Goal: Transaction & Acquisition: Purchase product/service

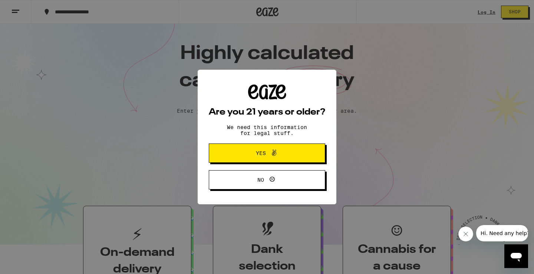
click at [270, 154] on icon at bounding box center [274, 152] width 9 height 9
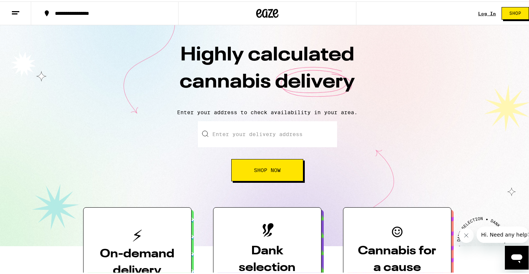
click at [483, 14] on link "Log In" at bounding box center [487, 12] width 18 height 5
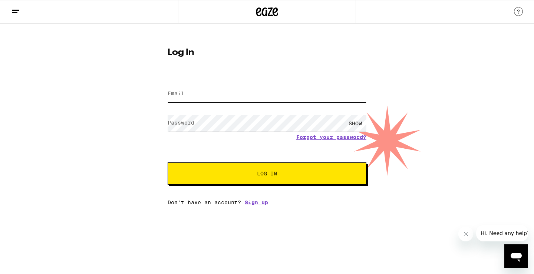
type input "[EMAIL_ADDRESS][DOMAIN_NAME]"
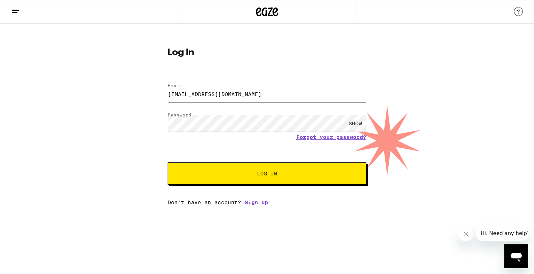
click at [266, 171] on span "Log In" at bounding box center [267, 173] width 20 height 5
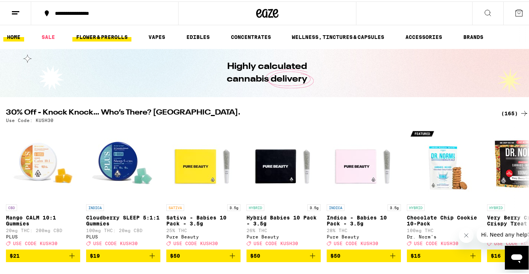
click at [82, 37] on link "FLOWER & PREROLLS" at bounding box center [101, 35] width 59 height 9
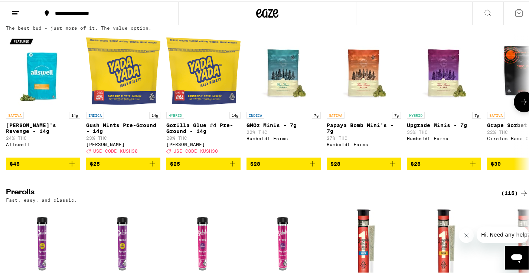
scroll to position [246, 0]
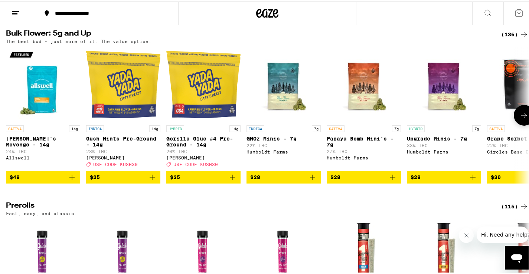
click at [521, 116] on icon at bounding box center [524, 113] width 6 height 5
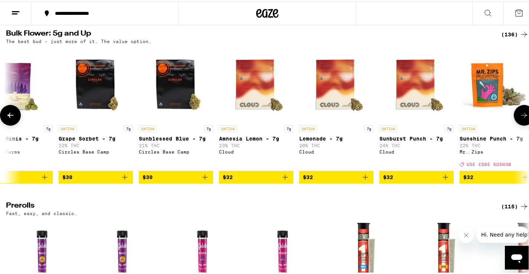
scroll to position [0, 436]
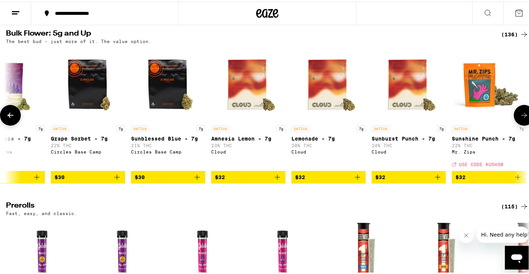
click at [12, 118] on icon at bounding box center [10, 113] width 9 height 9
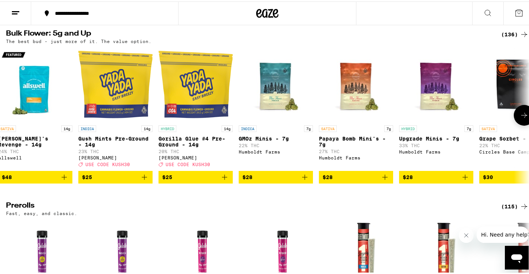
scroll to position [0, 0]
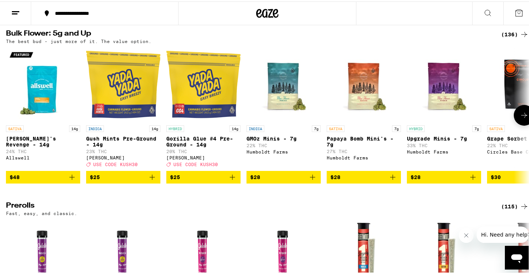
click at [521, 118] on icon at bounding box center [523, 113] width 9 height 9
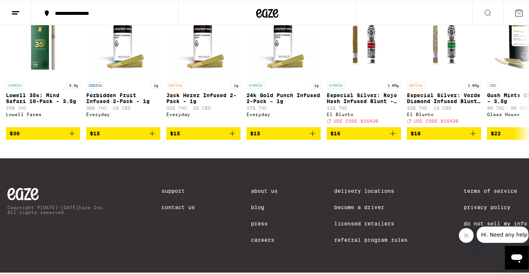
scroll to position [654, 0]
click at [519, 66] on icon at bounding box center [523, 70] width 9 height 9
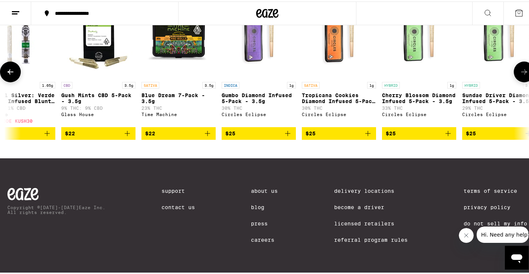
scroll to position [0, 436]
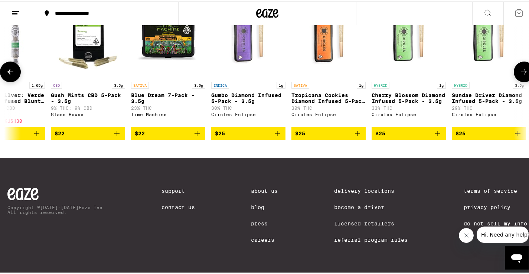
click at [519, 69] on icon at bounding box center [523, 70] width 9 height 9
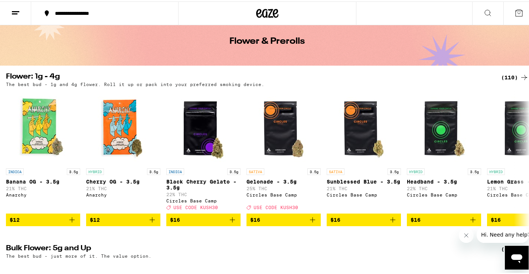
scroll to position [24, 0]
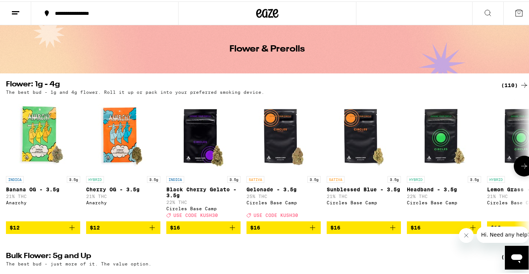
click at [523, 164] on button at bounding box center [523, 164] width 21 height 21
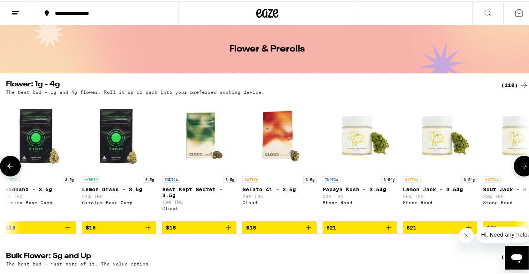
scroll to position [0, 436]
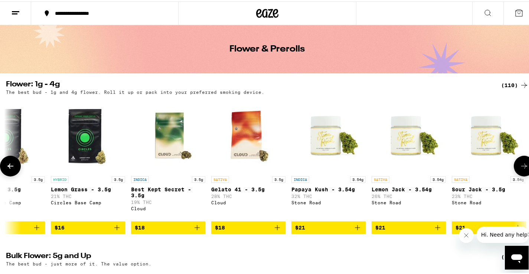
click at [11, 167] on icon at bounding box center [10, 164] width 6 height 5
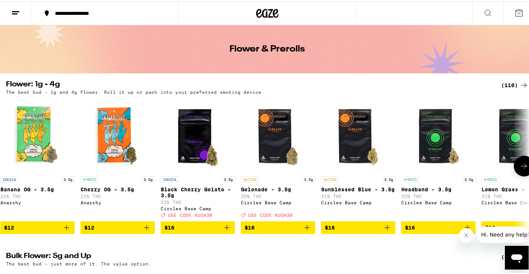
scroll to position [0, 0]
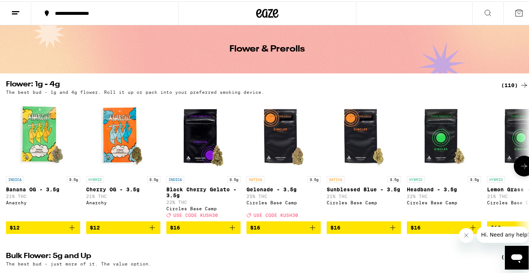
click at [11, 168] on div at bounding box center [10, 164] width 21 height 21
click at [519, 166] on icon at bounding box center [523, 164] width 9 height 9
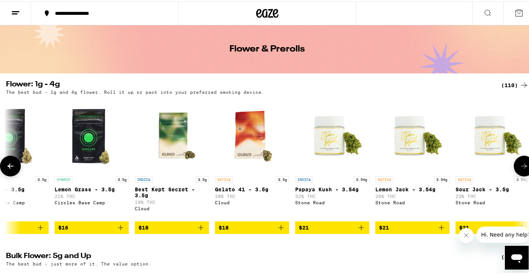
scroll to position [0, 436]
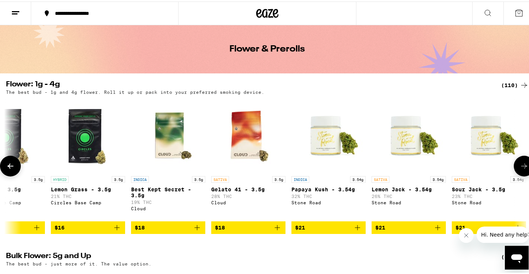
click at [521, 169] on icon at bounding box center [523, 164] width 9 height 9
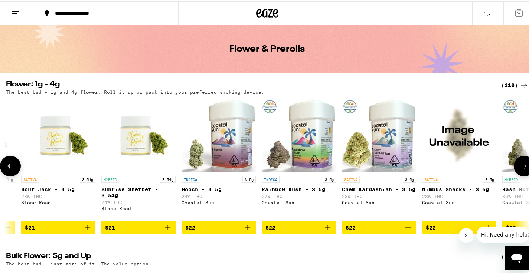
scroll to position [0, 872]
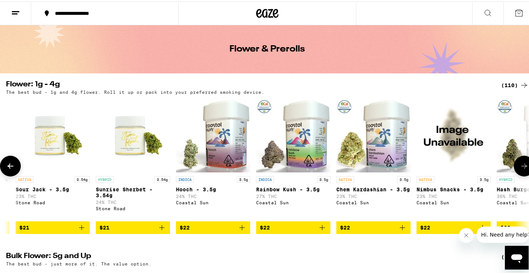
click at [519, 169] on icon at bounding box center [523, 164] width 9 height 9
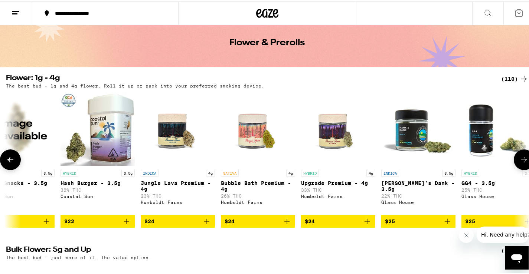
scroll to position [74, 0]
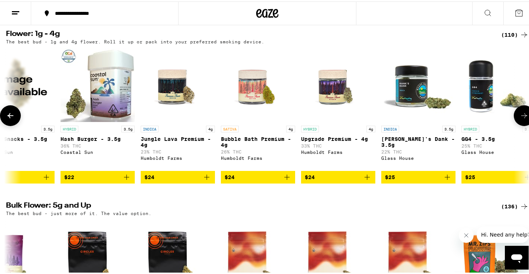
click at [519, 119] on icon at bounding box center [523, 114] width 9 height 9
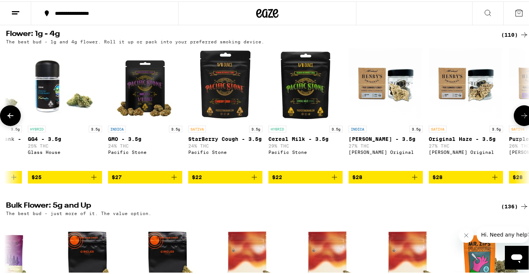
scroll to position [0, 1744]
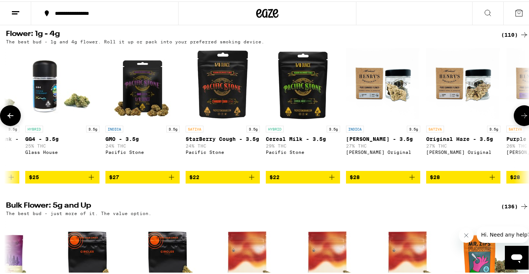
click at [519, 119] on icon at bounding box center [523, 114] width 9 height 9
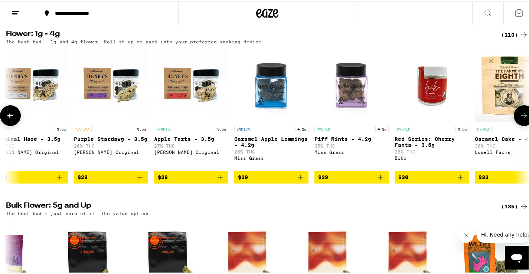
scroll to position [0, 2180]
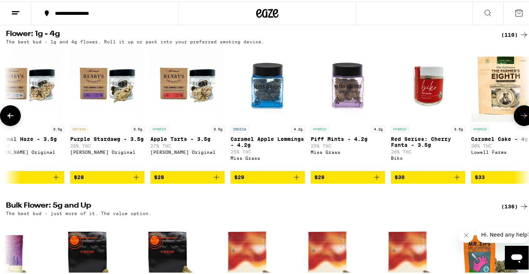
click at [14, 119] on icon at bounding box center [10, 114] width 9 height 9
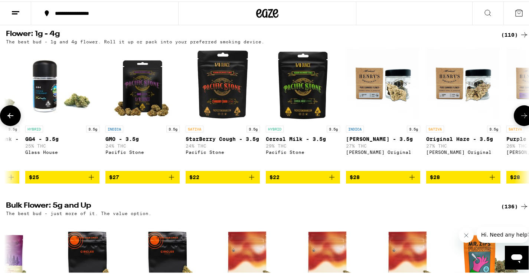
click at [14, 119] on icon at bounding box center [10, 114] width 9 height 9
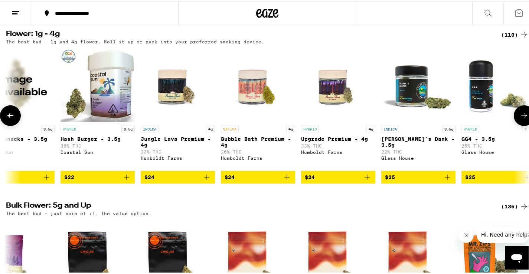
click at [14, 119] on icon at bounding box center [10, 114] width 9 height 9
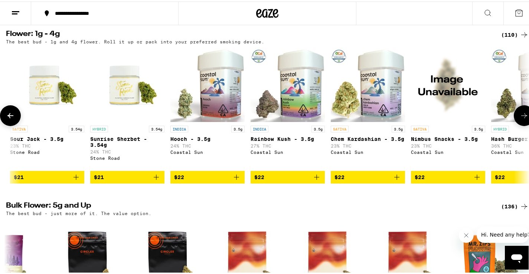
scroll to position [0, 872]
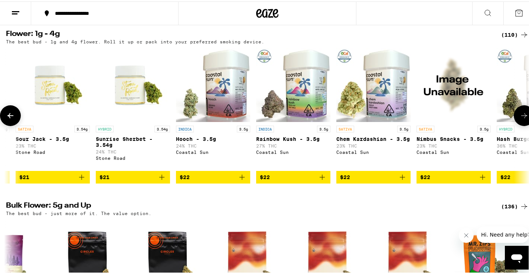
click at [23, 127] on p "SATIVA" at bounding box center [25, 127] width 18 height 7
click at [12, 119] on icon at bounding box center [10, 114] width 9 height 9
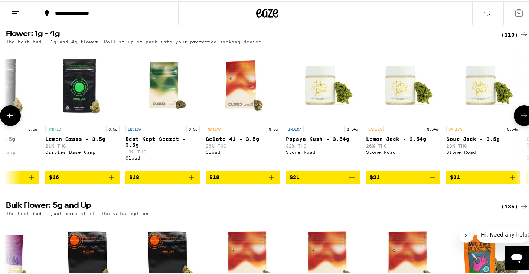
scroll to position [0, 436]
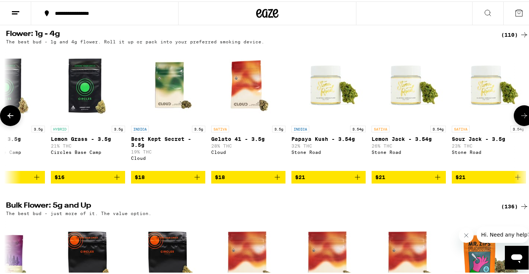
click at [12, 119] on icon at bounding box center [10, 114] width 9 height 9
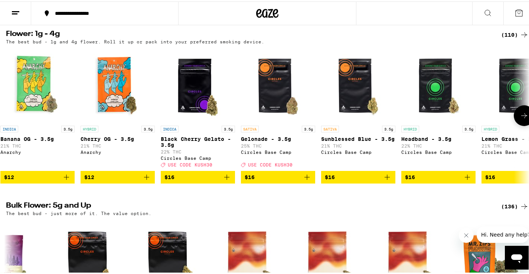
scroll to position [0, 0]
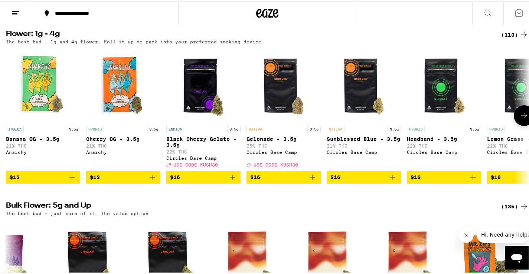
click at [12, 119] on div at bounding box center [10, 114] width 21 height 21
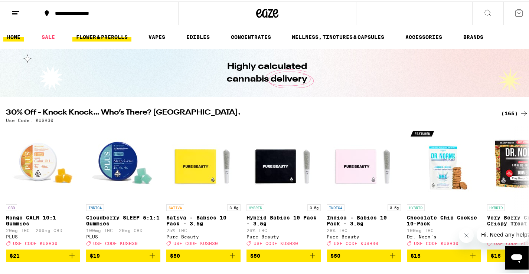
click at [91, 35] on link "FLOWER & PREROLLS" at bounding box center [101, 35] width 59 height 9
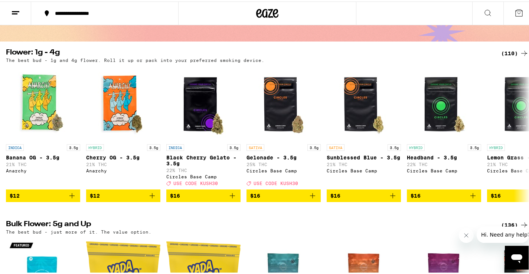
scroll to position [37, 0]
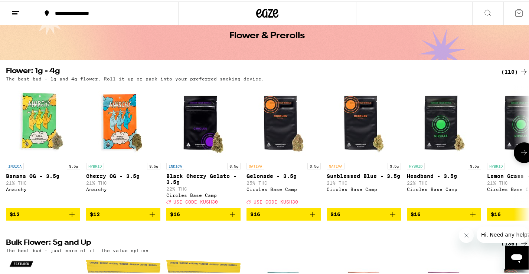
click at [520, 156] on icon at bounding box center [523, 151] width 9 height 9
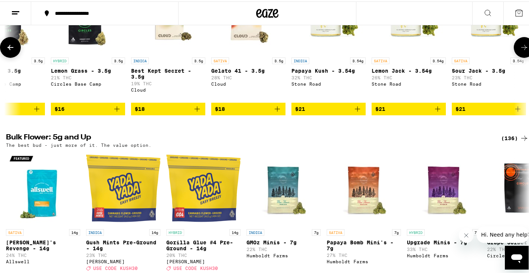
scroll to position [186, 0]
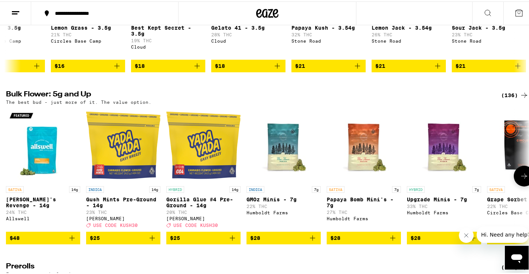
click at [519, 179] on icon at bounding box center [523, 174] width 9 height 9
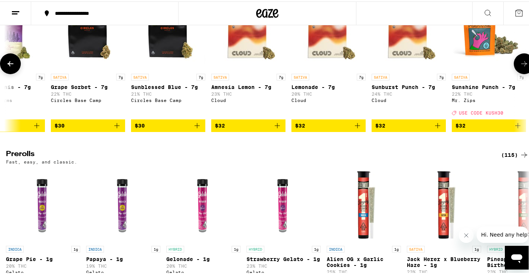
scroll to position [334, 0]
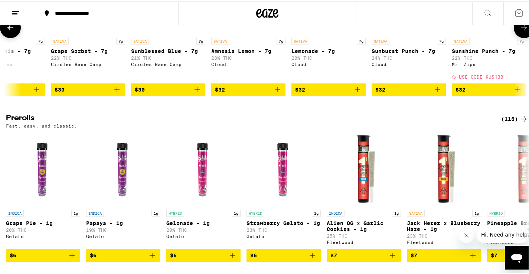
click at [14, 31] on icon at bounding box center [10, 26] width 9 height 9
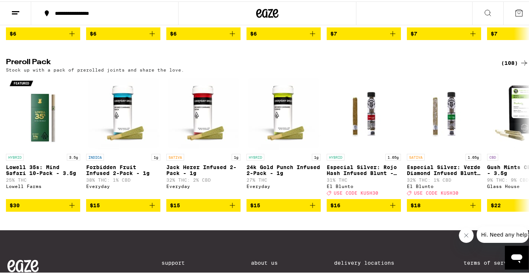
scroll to position [557, 0]
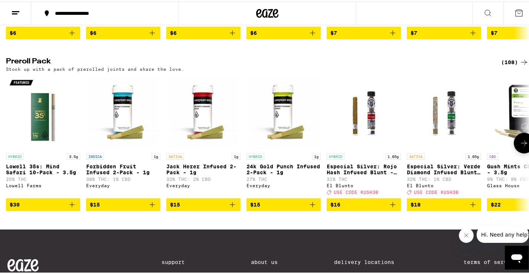
click at [521, 146] on icon at bounding box center [523, 141] width 9 height 9
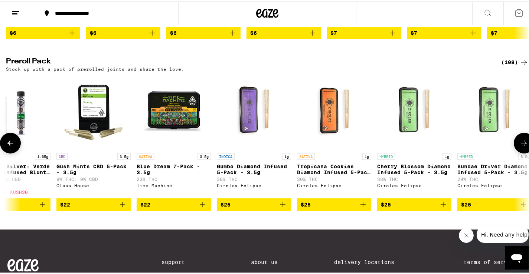
scroll to position [0, 436]
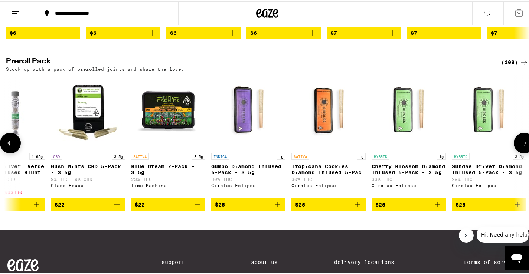
click at [15, 152] on button at bounding box center [10, 141] width 21 height 21
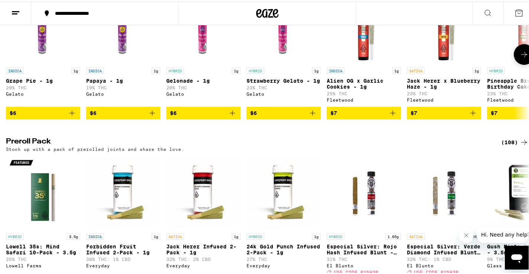
scroll to position [519, 0]
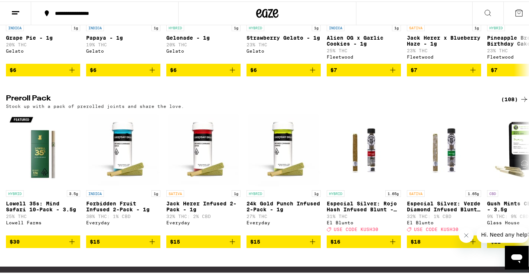
click at [519, 102] on icon at bounding box center [523, 97] width 9 height 9
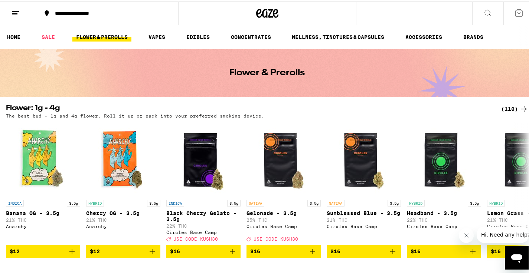
click at [519, 107] on icon at bounding box center [523, 107] width 9 height 9
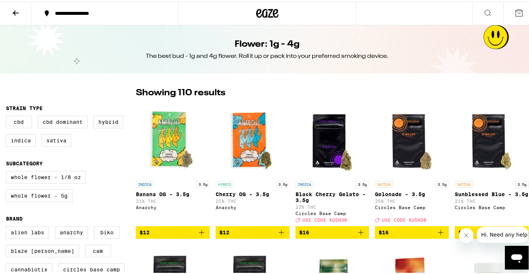
click at [465, 237] on icon "Close message from company" at bounding box center [466, 235] width 6 height 6
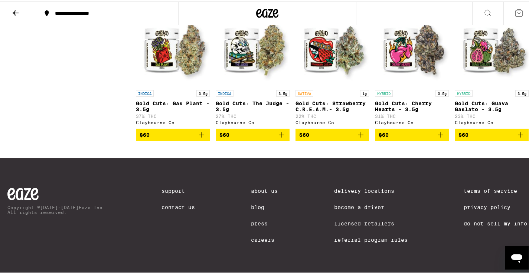
scroll to position [3025, 0]
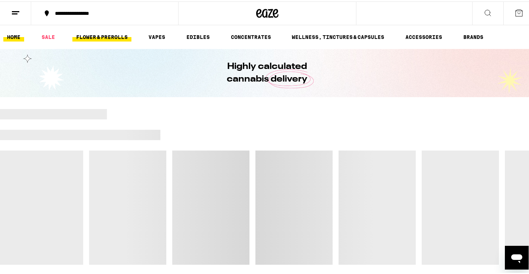
click at [86, 38] on link "FLOWER & PREROLLS" at bounding box center [101, 35] width 59 height 9
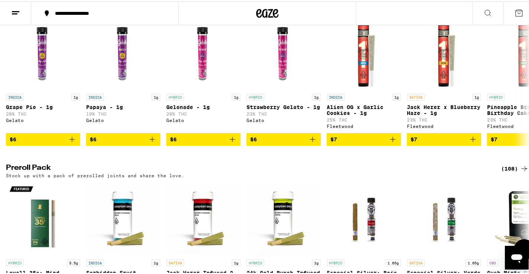
scroll to position [445, 0]
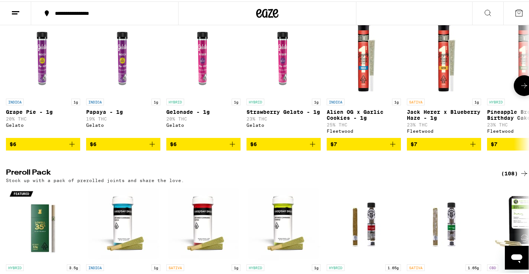
click at [513, 95] on button at bounding box center [523, 84] width 21 height 21
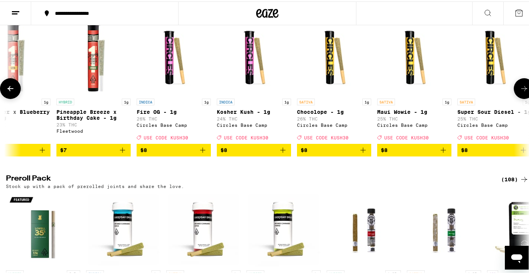
scroll to position [0, 436]
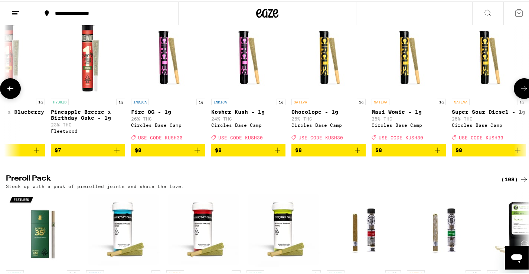
click at [519, 92] on icon at bounding box center [523, 87] width 9 height 9
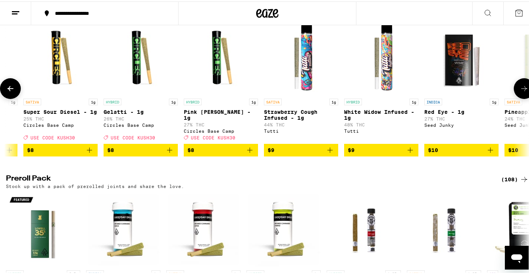
scroll to position [0, 872]
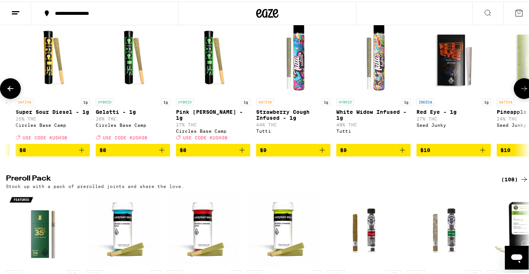
click at [519, 92] on icon at bounding box center [523, 87] width 9 height 9
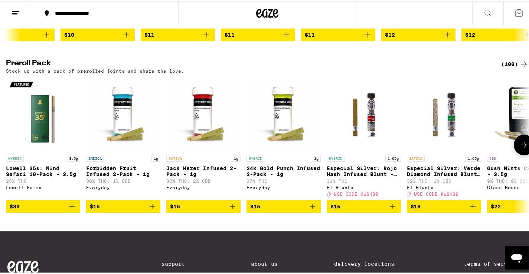
scroll to position [519, 0]
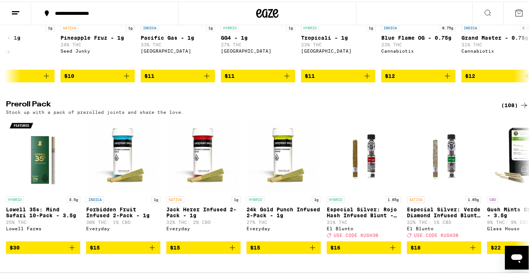
click at [519, 108] on icon at bounding box center [523, 103] width 9 height 9
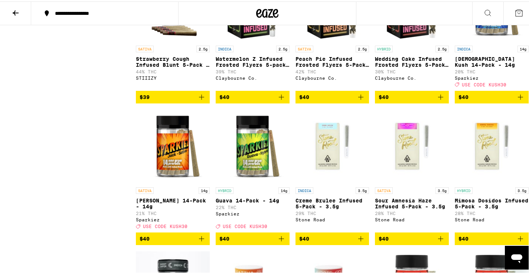
scroll to position [1864, 0]
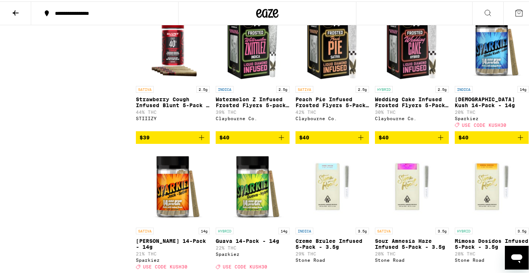
click at [16, 10] on icon at bounding box center [15, 11] width 9 height 9
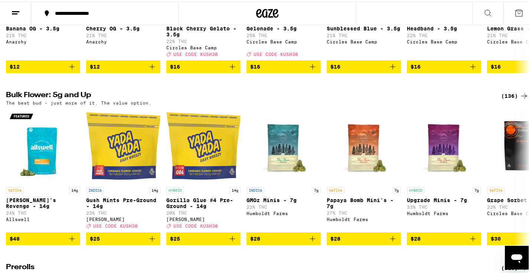
scroll to position [186, 0]
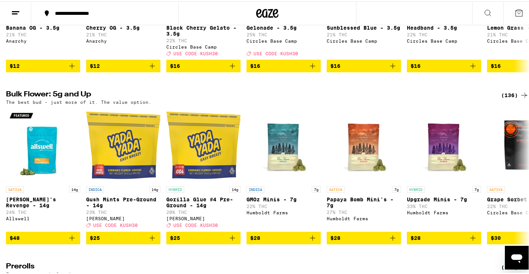
drag, startPoint x: 175, startPoint y: 83, endPoint x: 78, endPoint y: 222, distance: 169.7
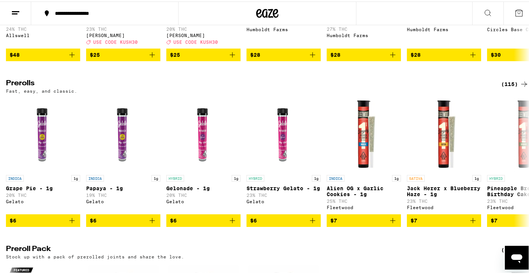
scroll to position [371, 0]
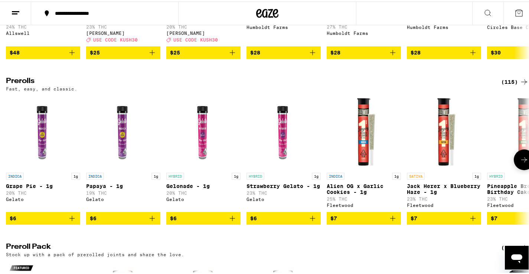
click at [519, 163] on icon at bounding box center [523, 158] width 9 height 9
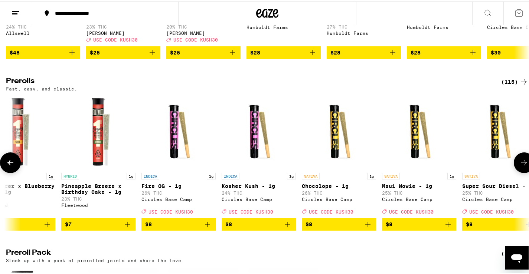
scroll to position [0, 436]
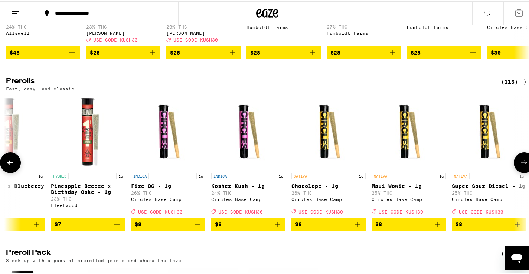
click at [522, 166] on icon at bounding box center [523, 161] width 9 height 9
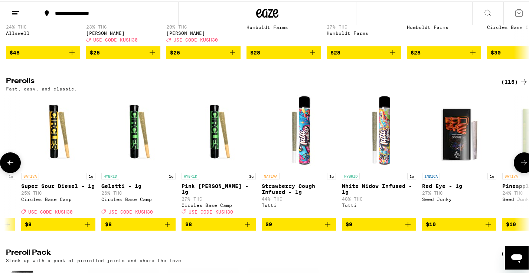
scroll to position [0, 872]
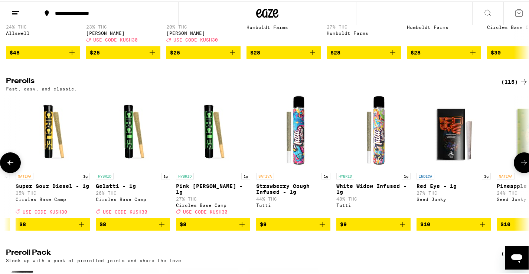
click at [522, 166] on icon at bounding box center [523, 161] width 9 height 9
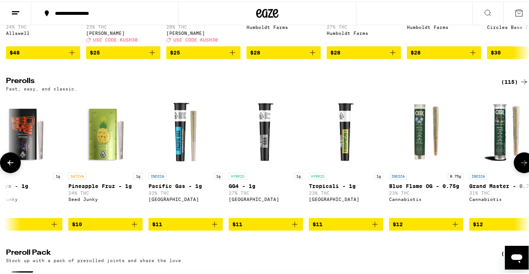
scroll to position [0, 1308]
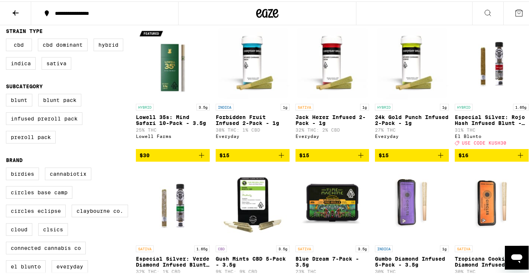
scroll to position [37, 0]
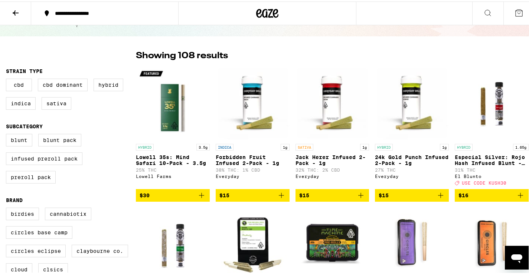
click at [16, 9] on icon at bounding box center [15, 11] width 9 height 9
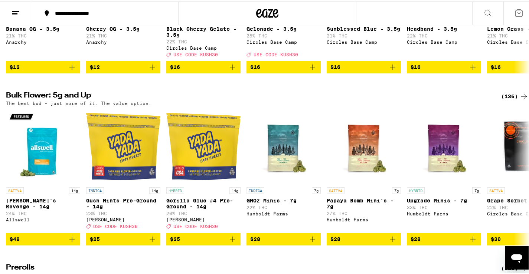
scroll to position [186, 0]
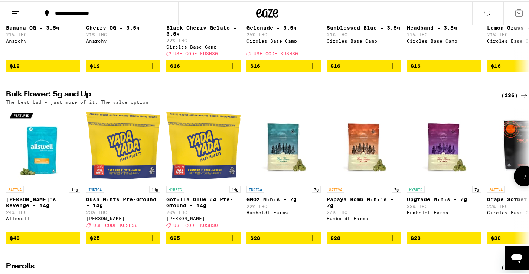
click at [519, 179] on icon at bounding box center [523, 174] width 9 height 9
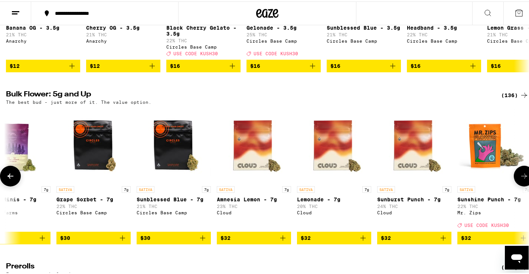
scroll to position [0, 436]
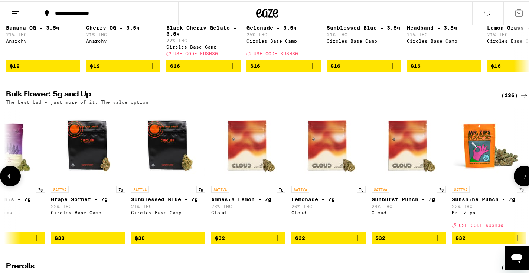
click at [9, 177] on icon at bounding box center [10, 174] width 6 height 5
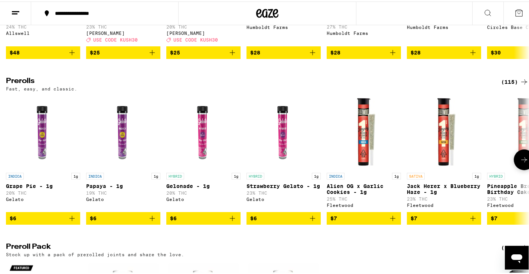
scroll to position [519, 0]
